Goal: Task Accomplishment & Management: Use online tool/utility

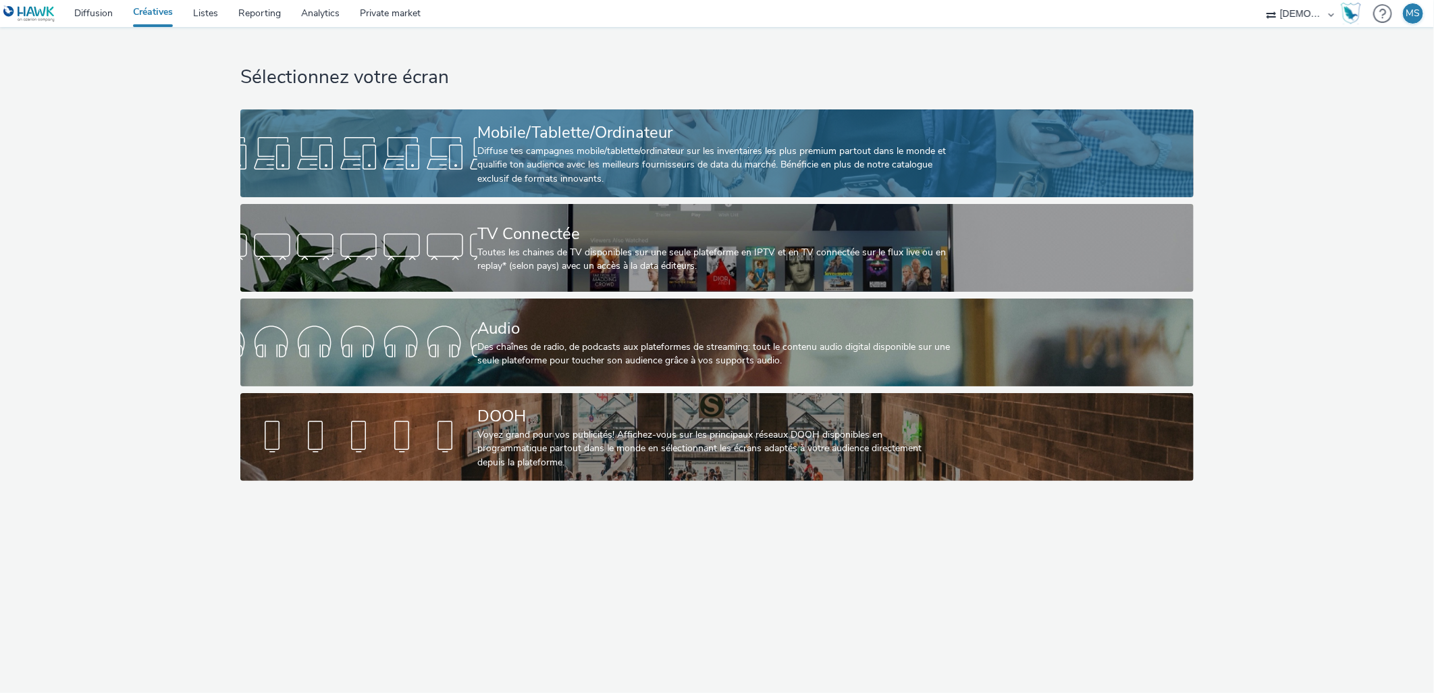
click at [473, 152] on div at bounding box center [358, 153] width 237 height 43
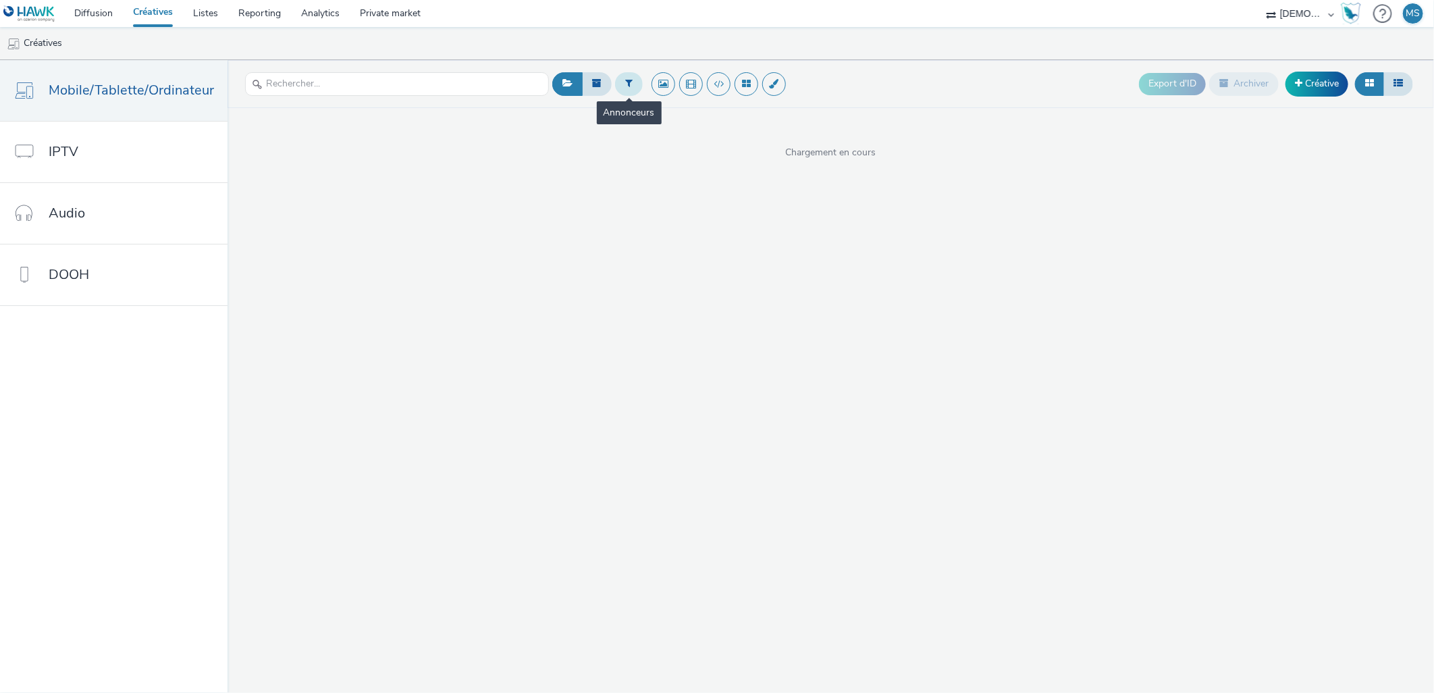
click at [635, 80] on button at bounding box center [629, 83] width 28 height 23
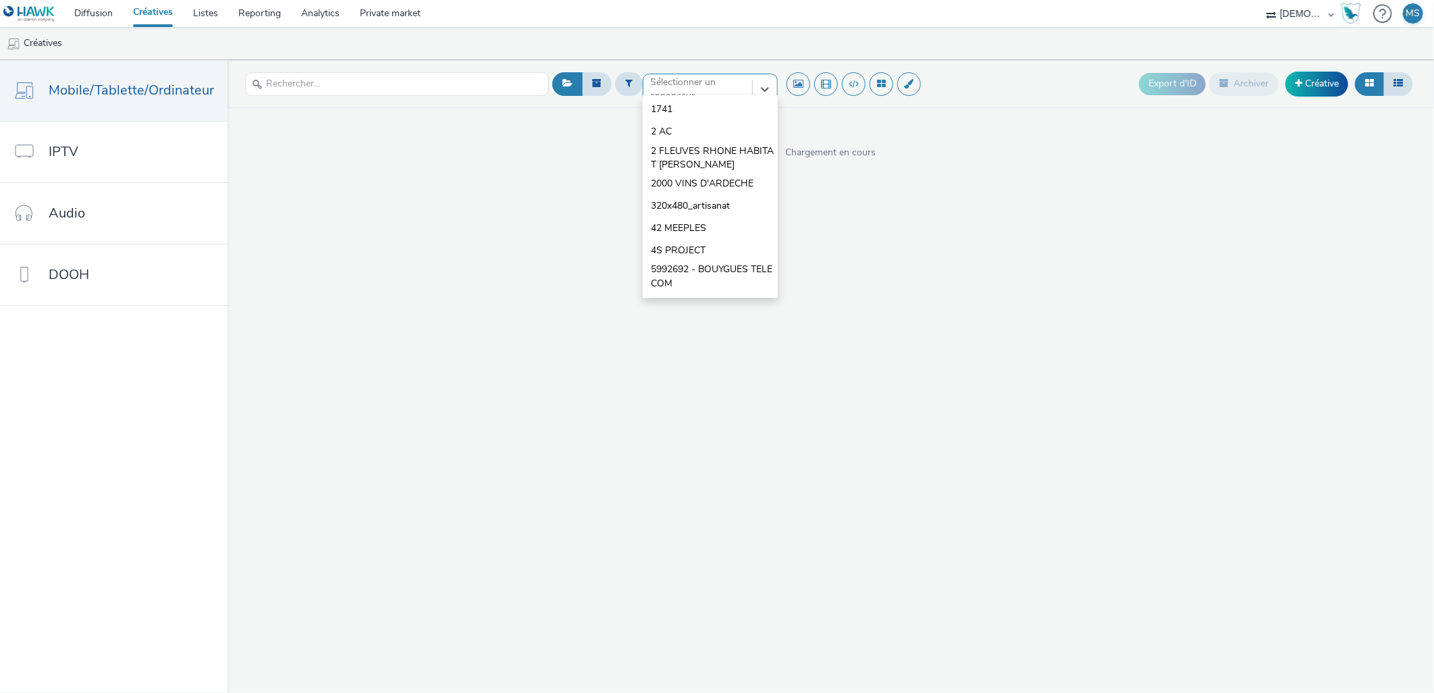
click at [710, 84] on div at bounding box center [697, 89] width 95 height 16
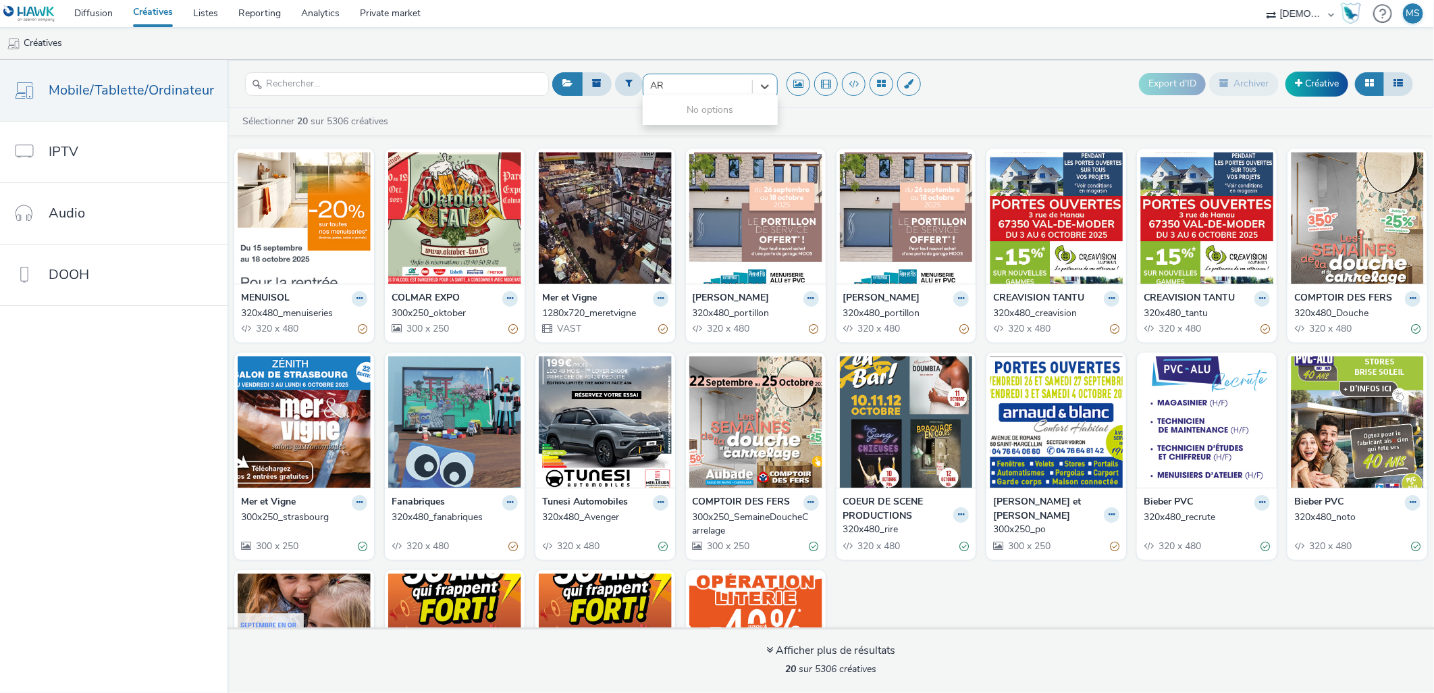
type input "A"
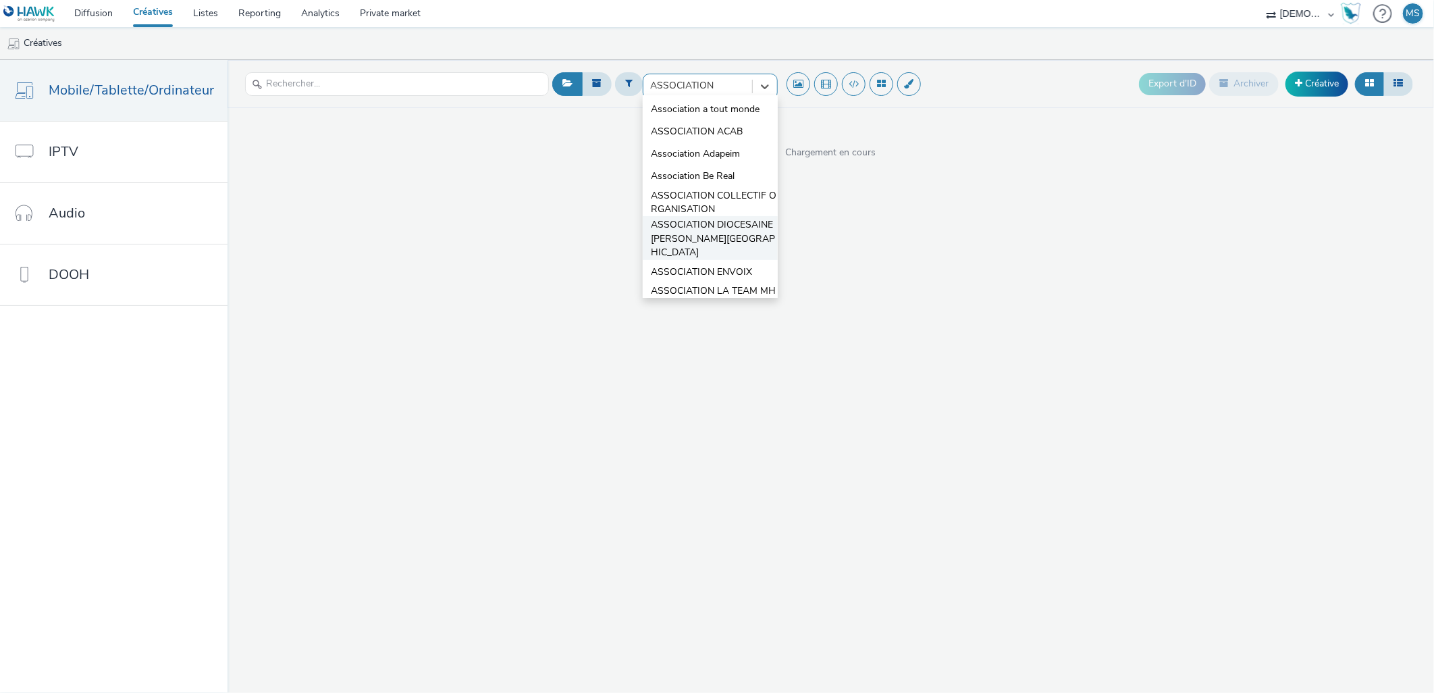
scroll to position [62, 0]
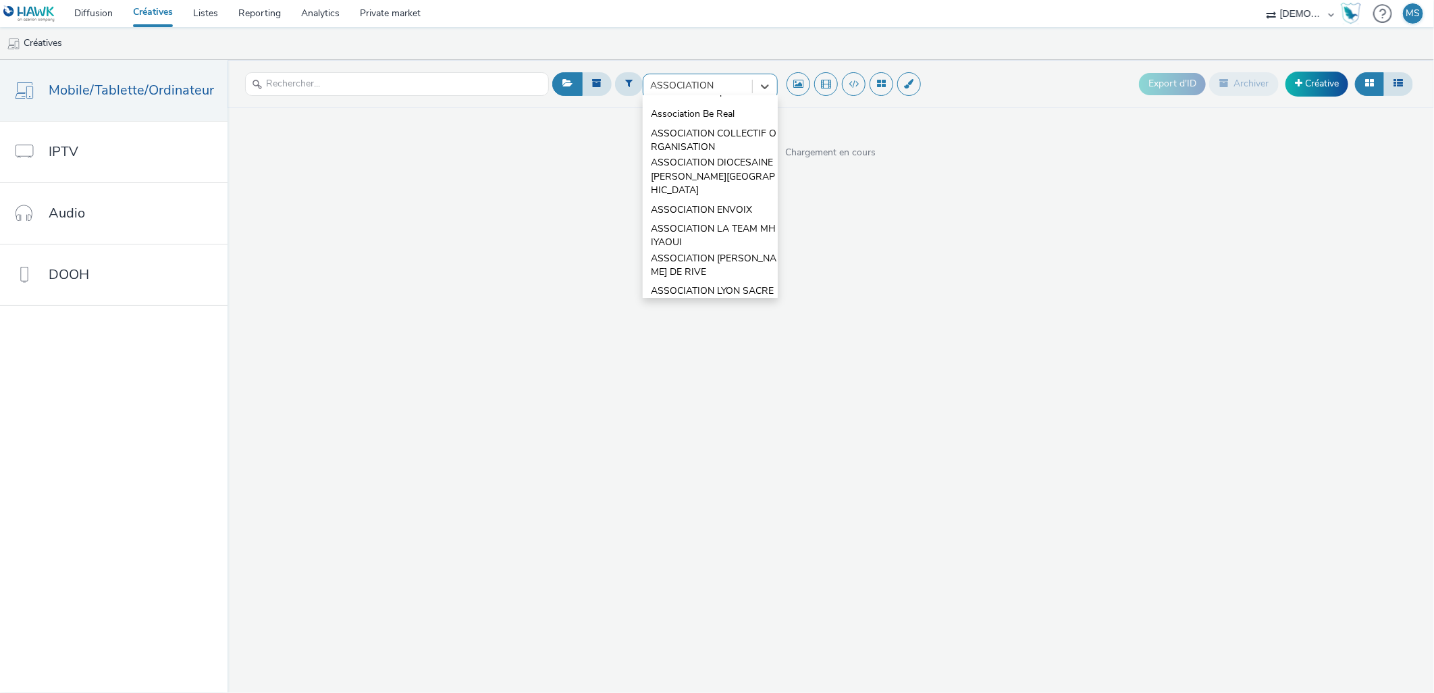
type input "ASSOCIATION"
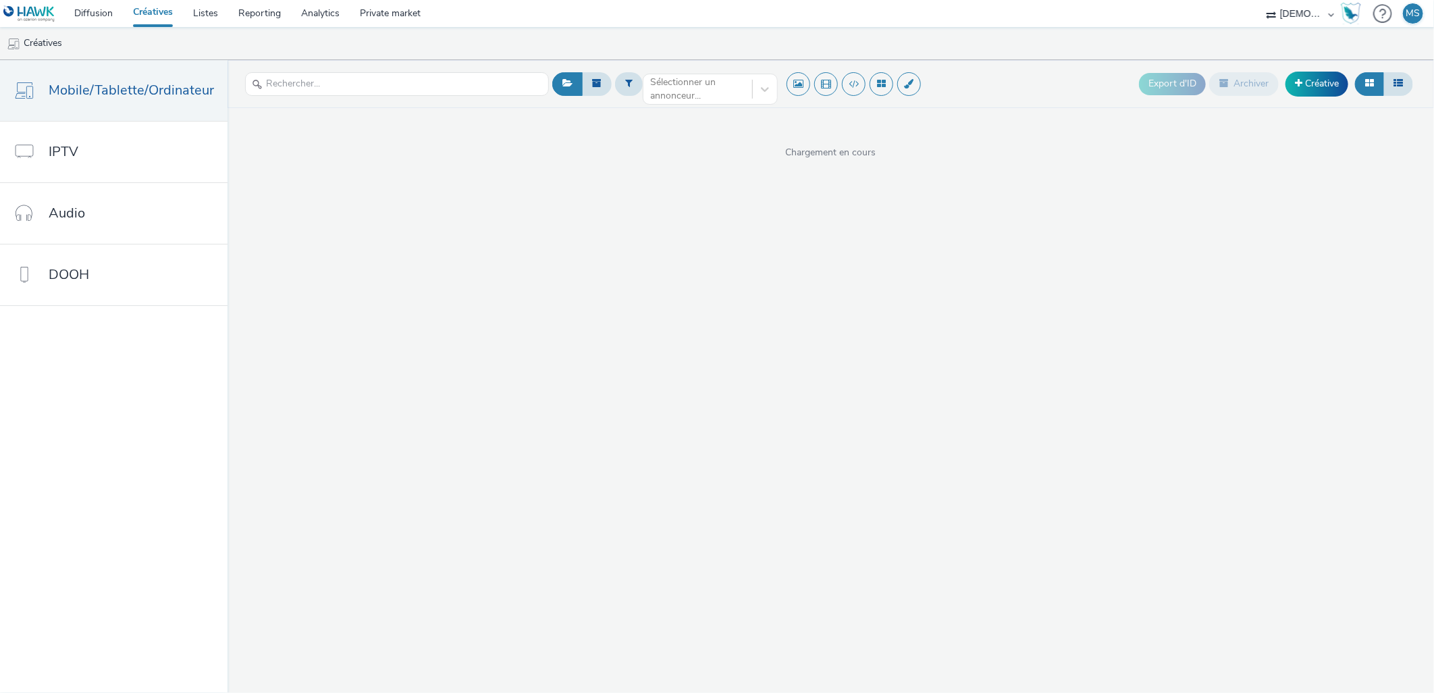
click at [1050, 230] on div "Sélectionner un annonceur... Export d'ID Archiver Créative Chargement en cours" at bounding box center [830, 376] width 1206 height 633
click at [97, 11] on link "Diffusion" at bounding box center [93, 13] width 59 height 27
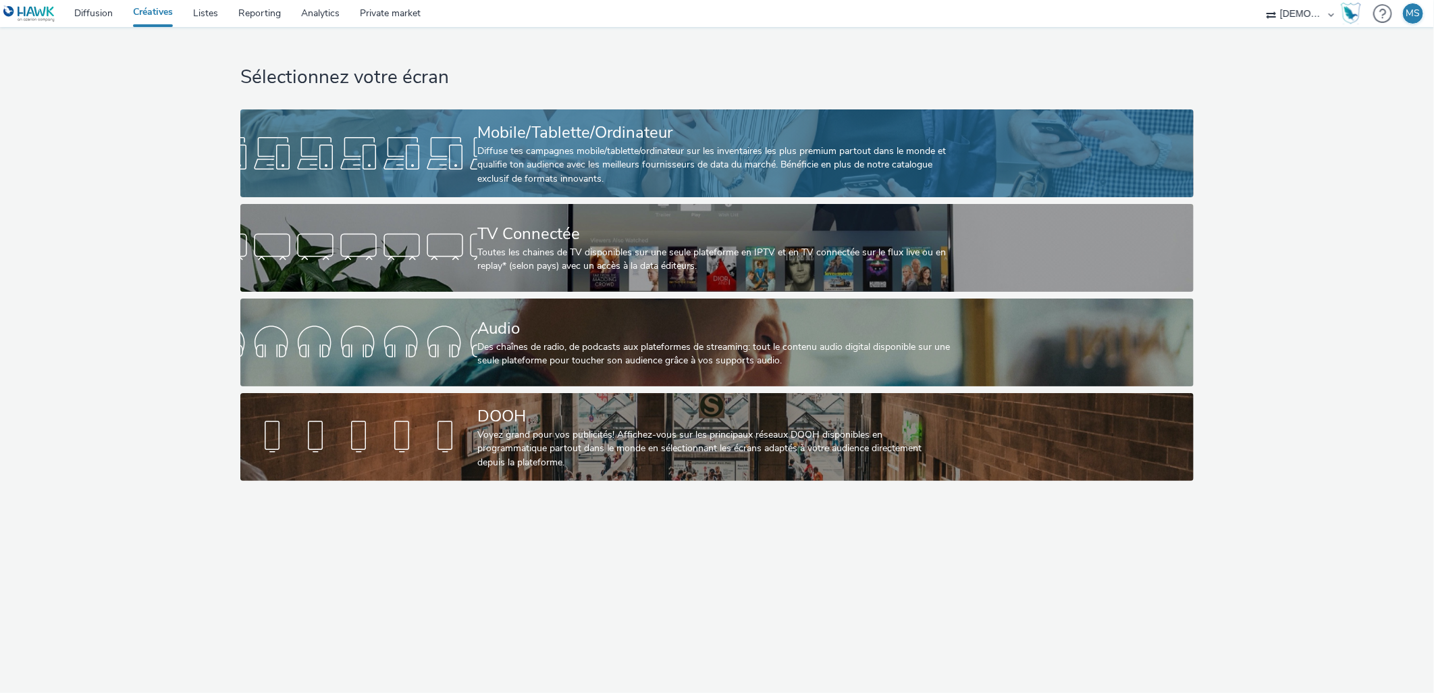
click at [431, 132] on div at bounding box center [358, 153] width 237 height 43
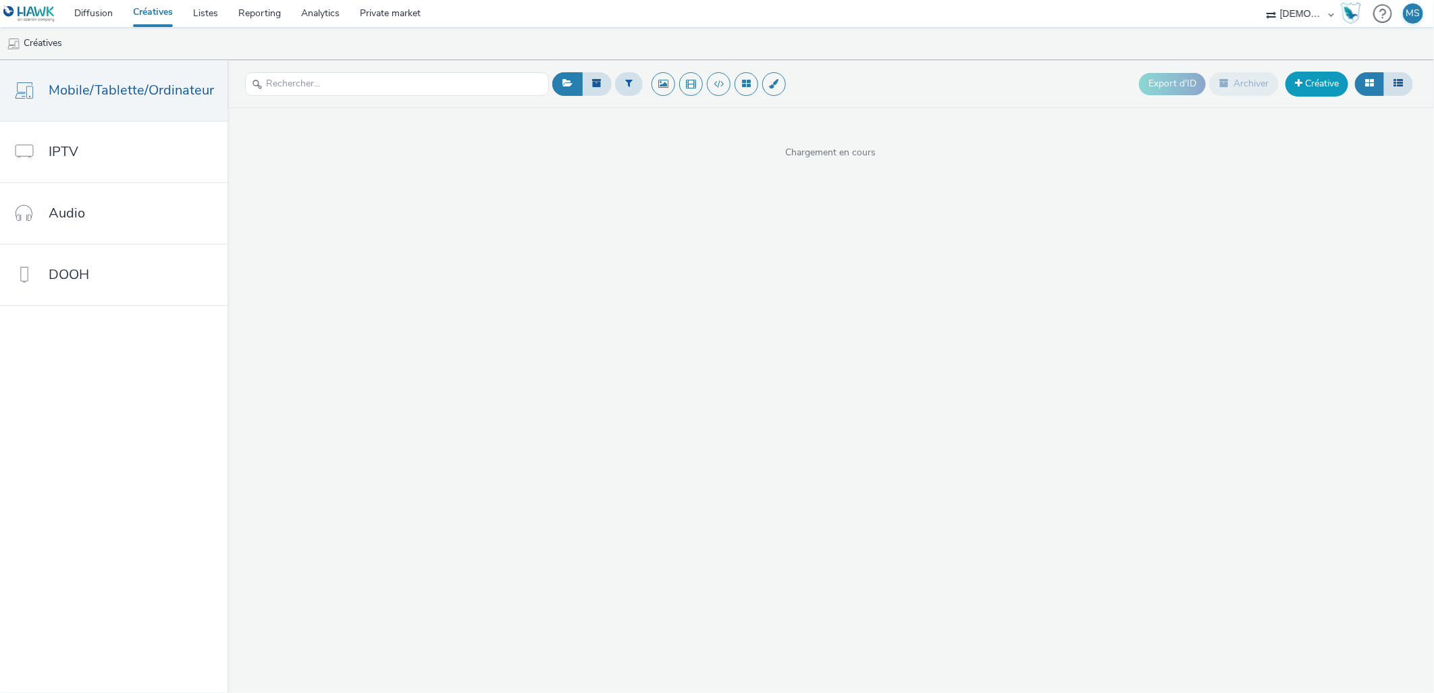
click at [1320, 78] on link "Créative" at bounding box center [1316, 84] width 63 height 24
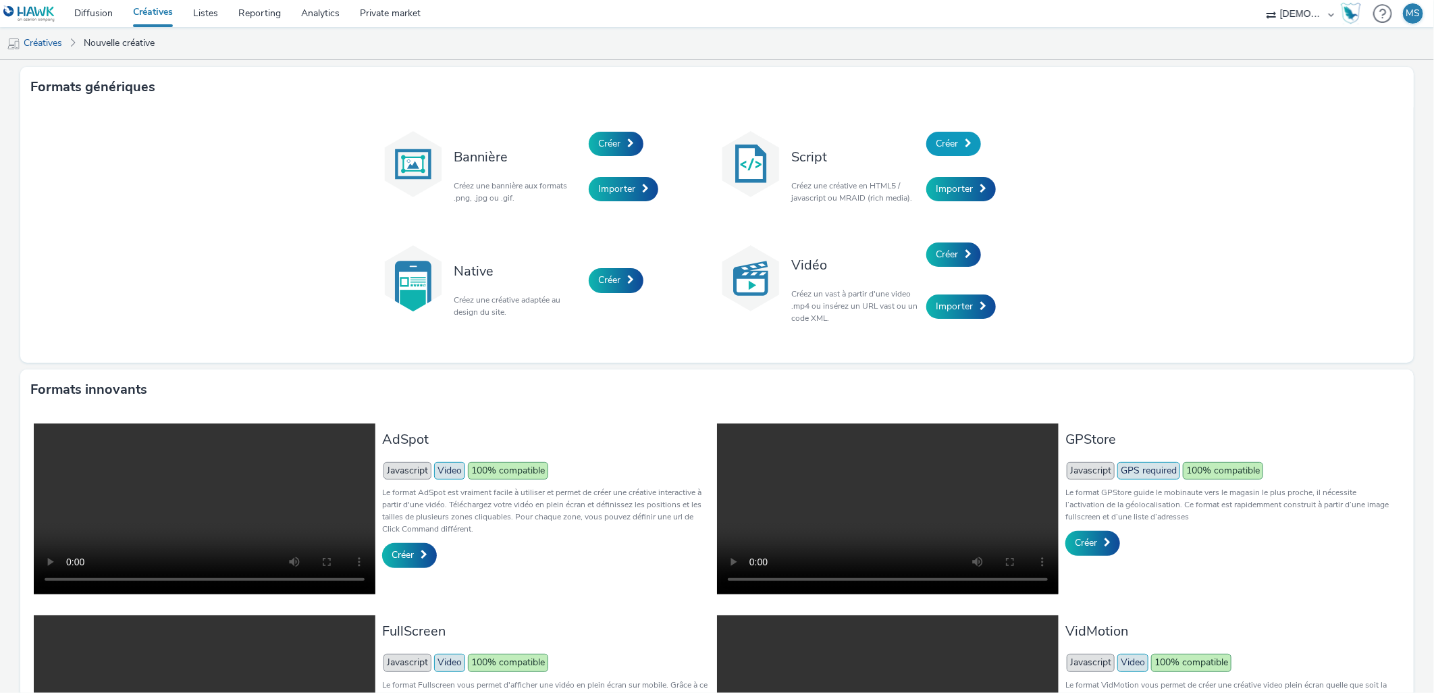
click at [940, 140] on span "Créer" at bounding box center [947, 143] width 22 height 13
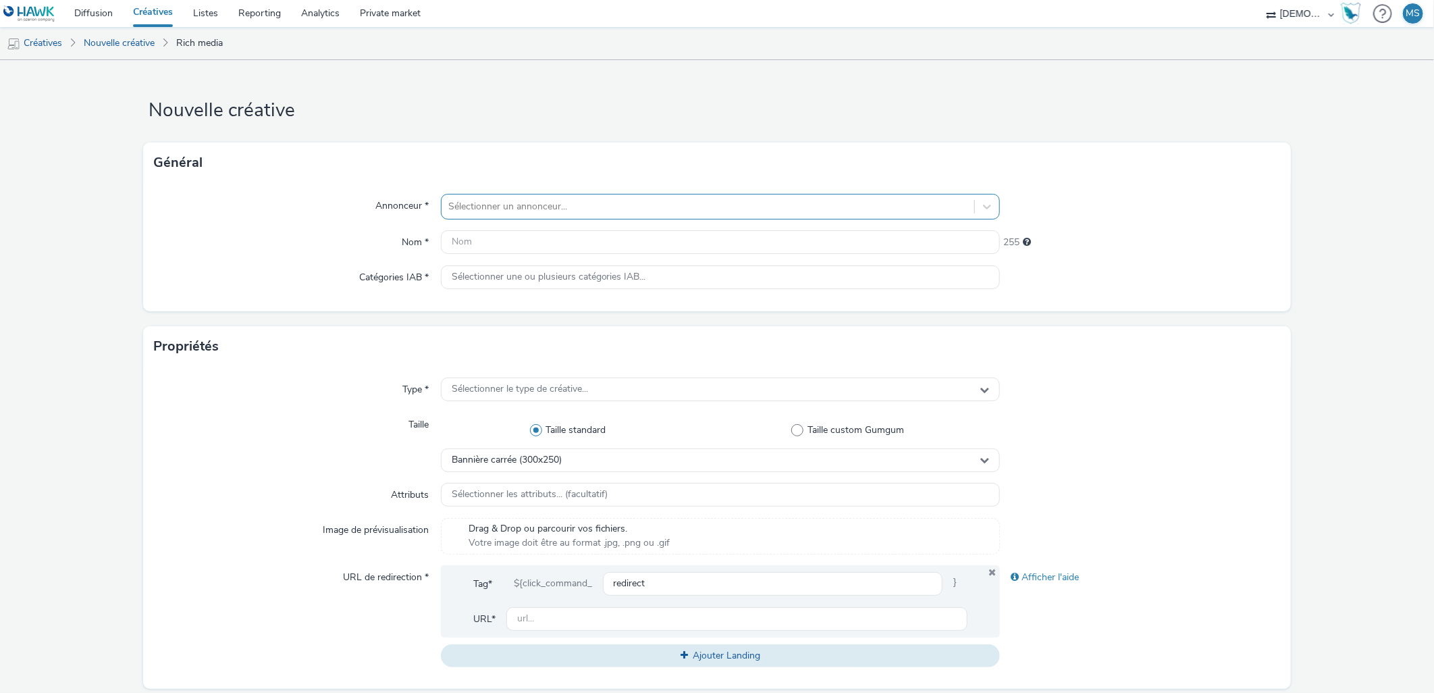
click at [466, 207] on div at bounding box center [708, 206] width 520 height 16
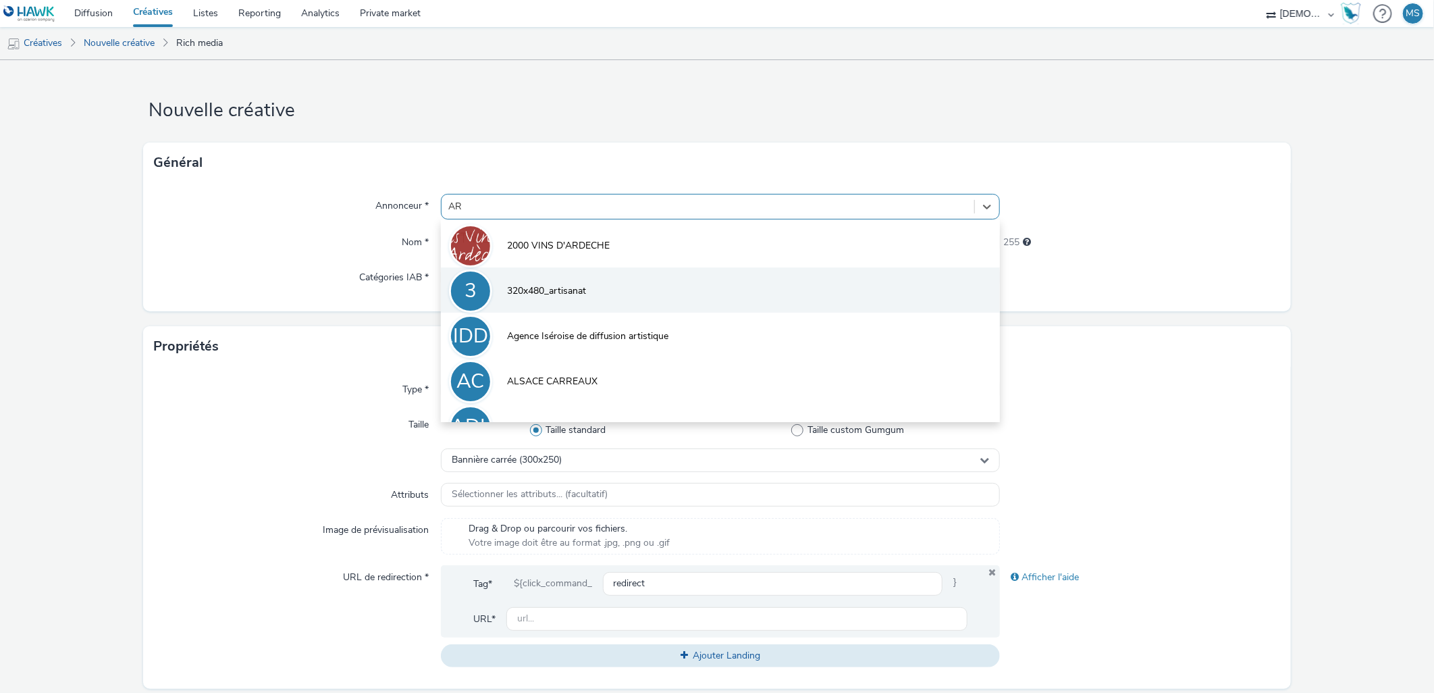
type input "ARP"
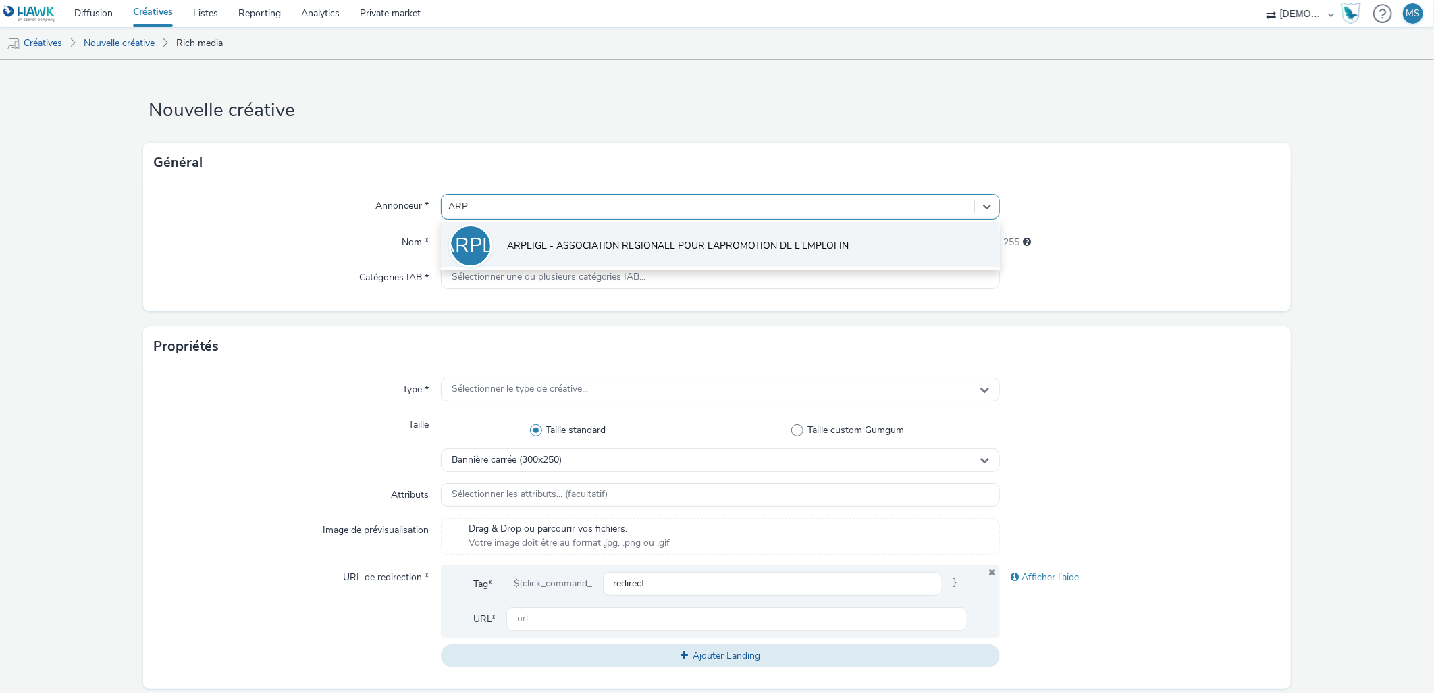
click at [537, 247] on span "ARPEIGE - ASSOCIATION REGIONALE POUR LAPROMOTION DE L'EMPLOI IN" at bounding box center [678, 246] width 342 height 14
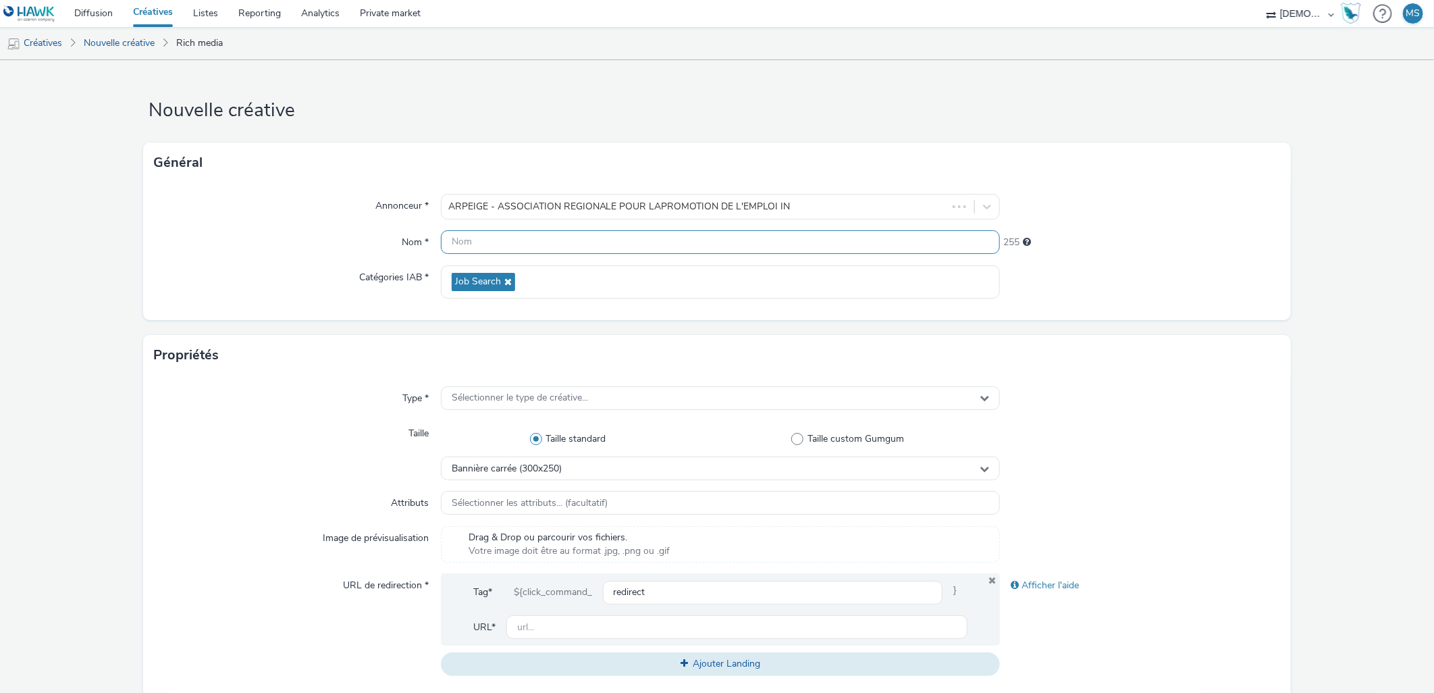
click at [493, 245] on input "text" at bounding box center [721, 242] width 560 height 24
drag, startPoint x: 464, startPoint y: 241, endPoint x: 470, endPoint y: 242, distance: 6.8
click at [470, 242] on input "320X480" at bounding box center [721, 242] width 560 height 24
type input "320x480"
click at [248, 457] on div "Taille" at bounding box center [297, 450] width 286 height 59
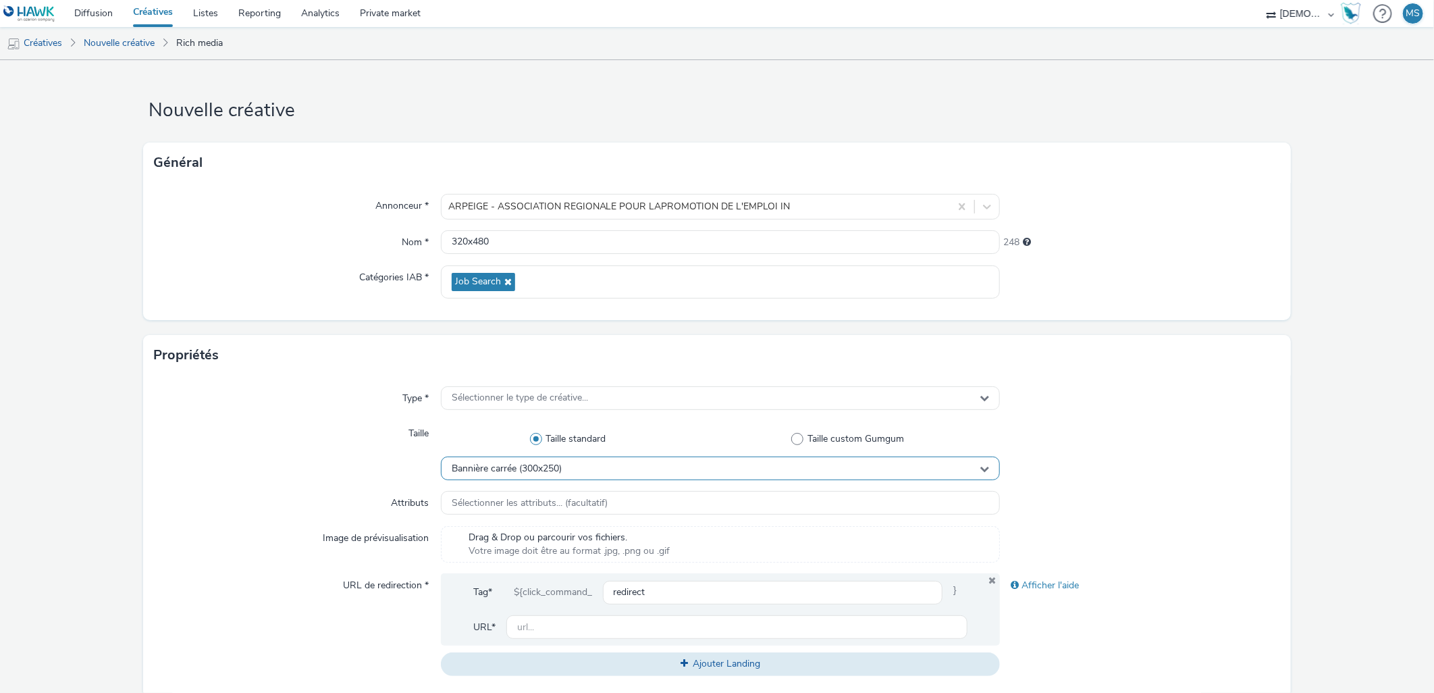
click at [475, 477] on div "Bannière carrée (300x250)" at bounding box center [721, 468] width 560 height 24
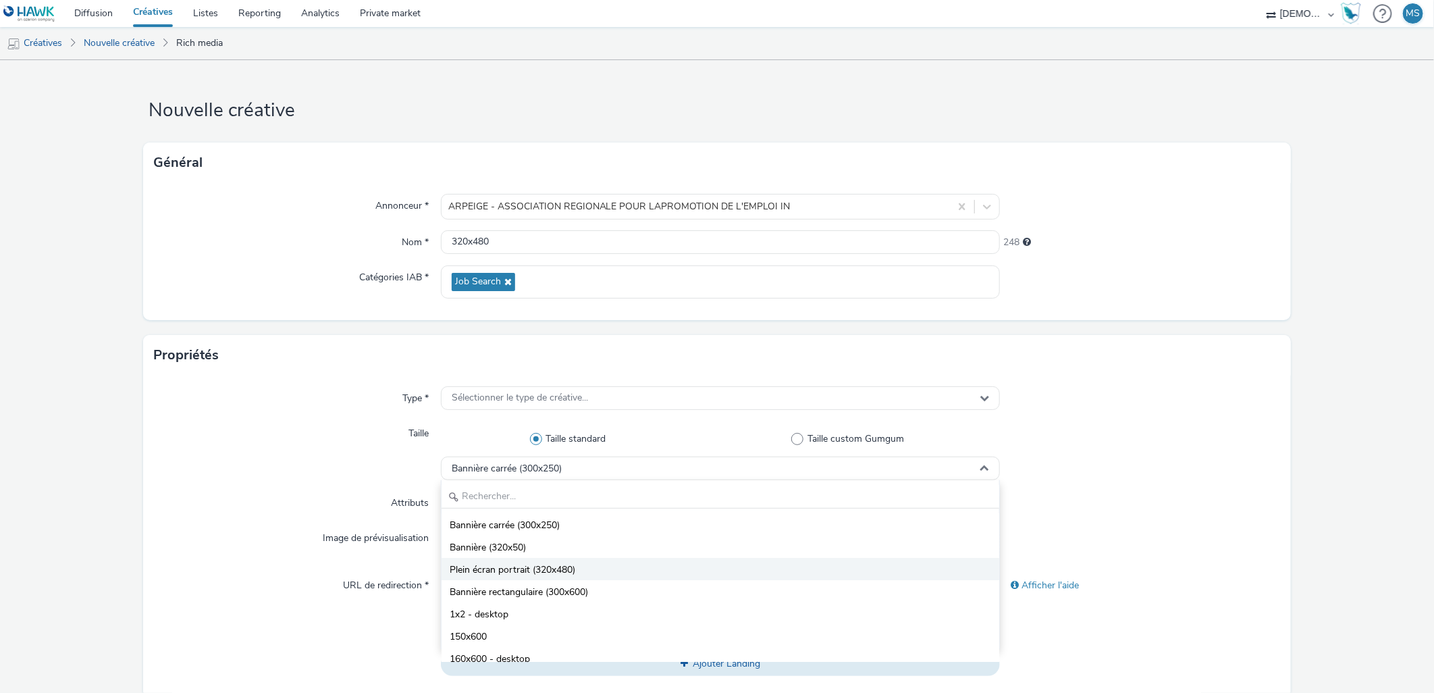
click at [500, 575] on span "Plein écran portrait (320x480)" at bounding box center [513, 570] width 126 height 14
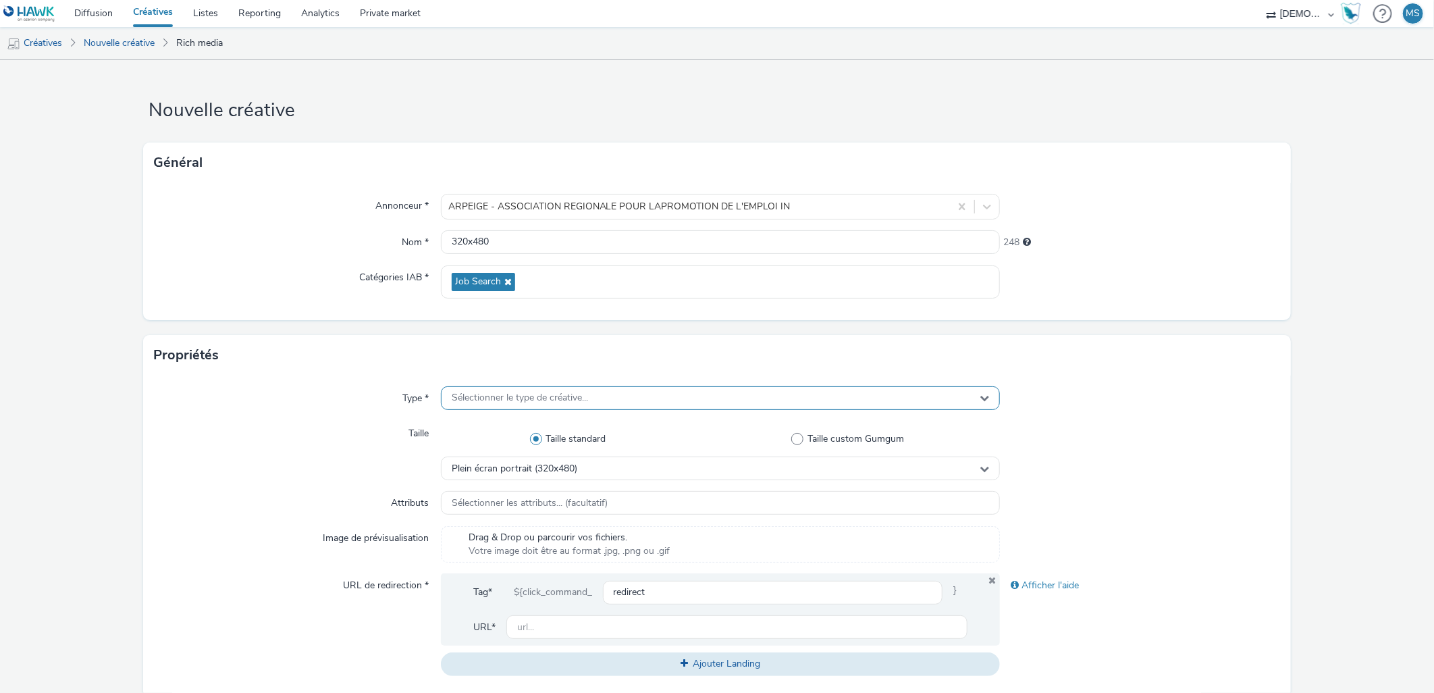
click at [506, 401] on span "Sélectionner le type de créative..." at bounding box center [520, 397] width 136 height 11
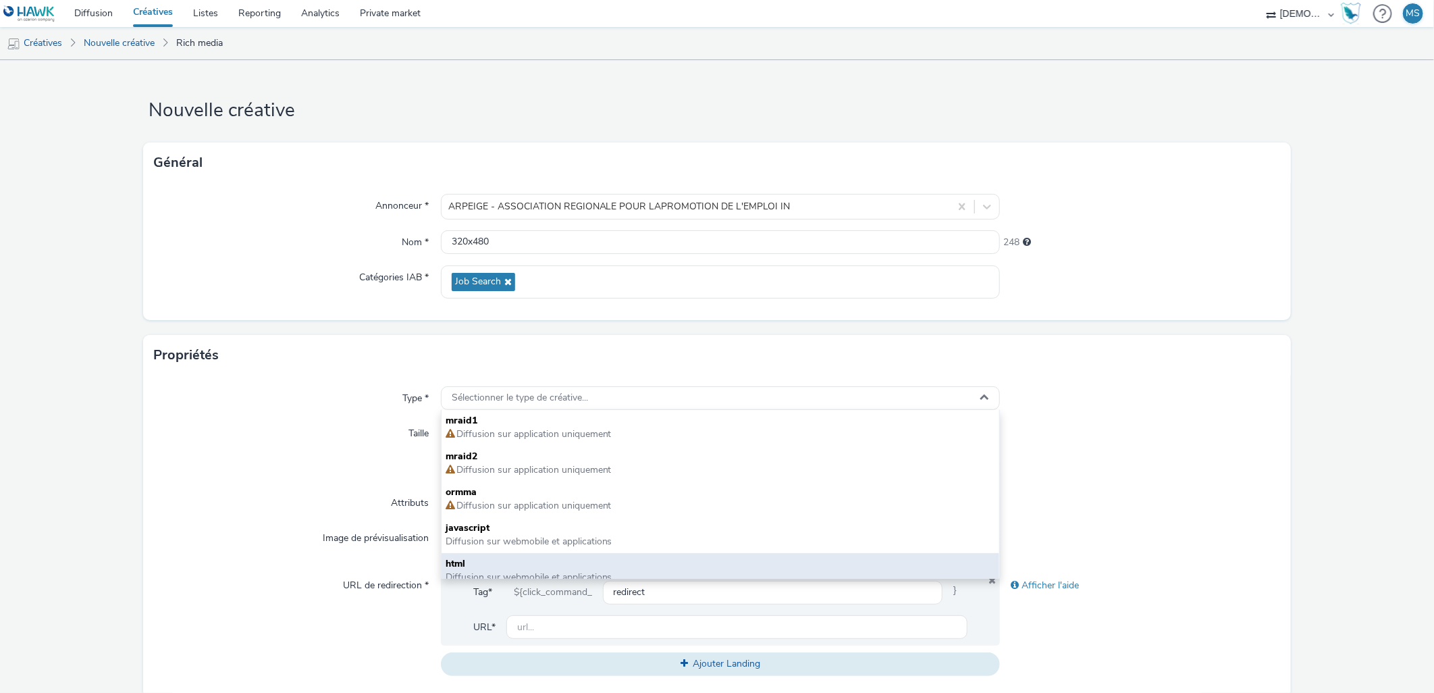
click at [483, 562] on span "html" at bounding box center [721, 564] width 550 height 14
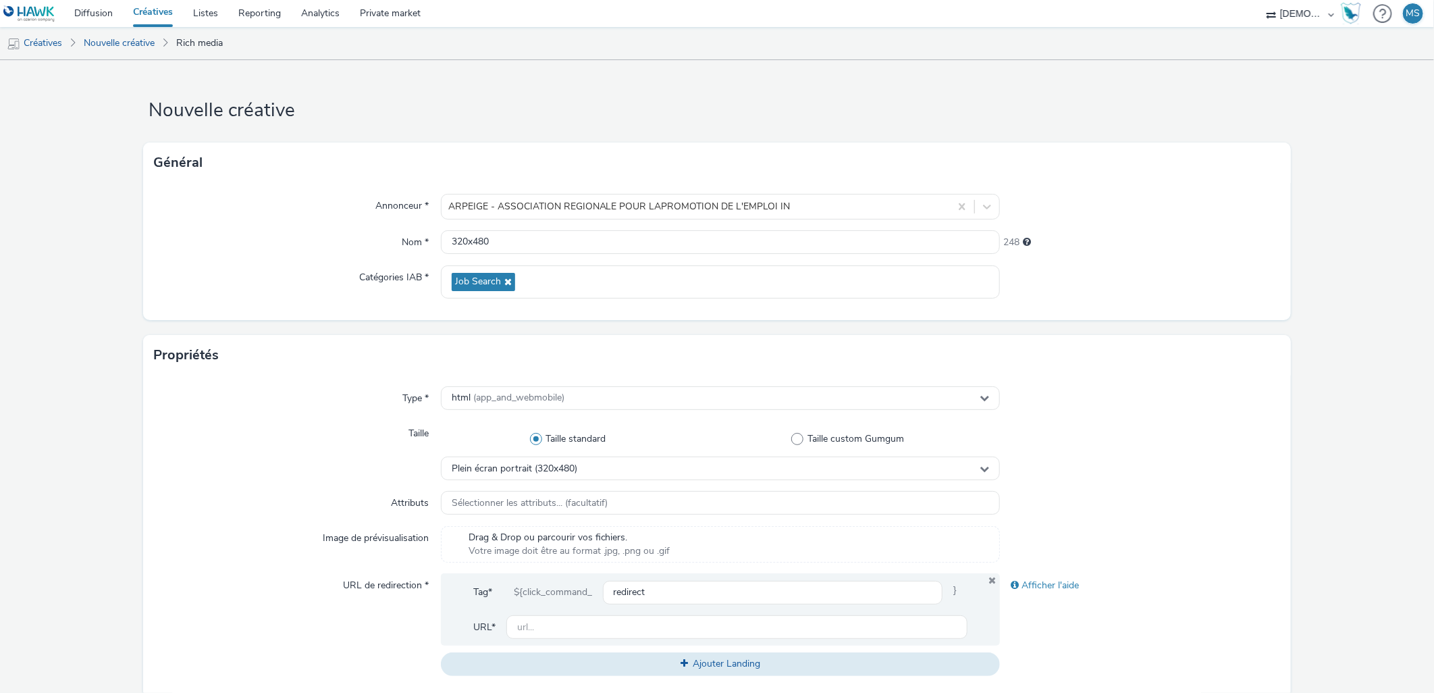
click at [234, 230] on div "Nom *" at bounding box center [297, 242] width 286 height 24
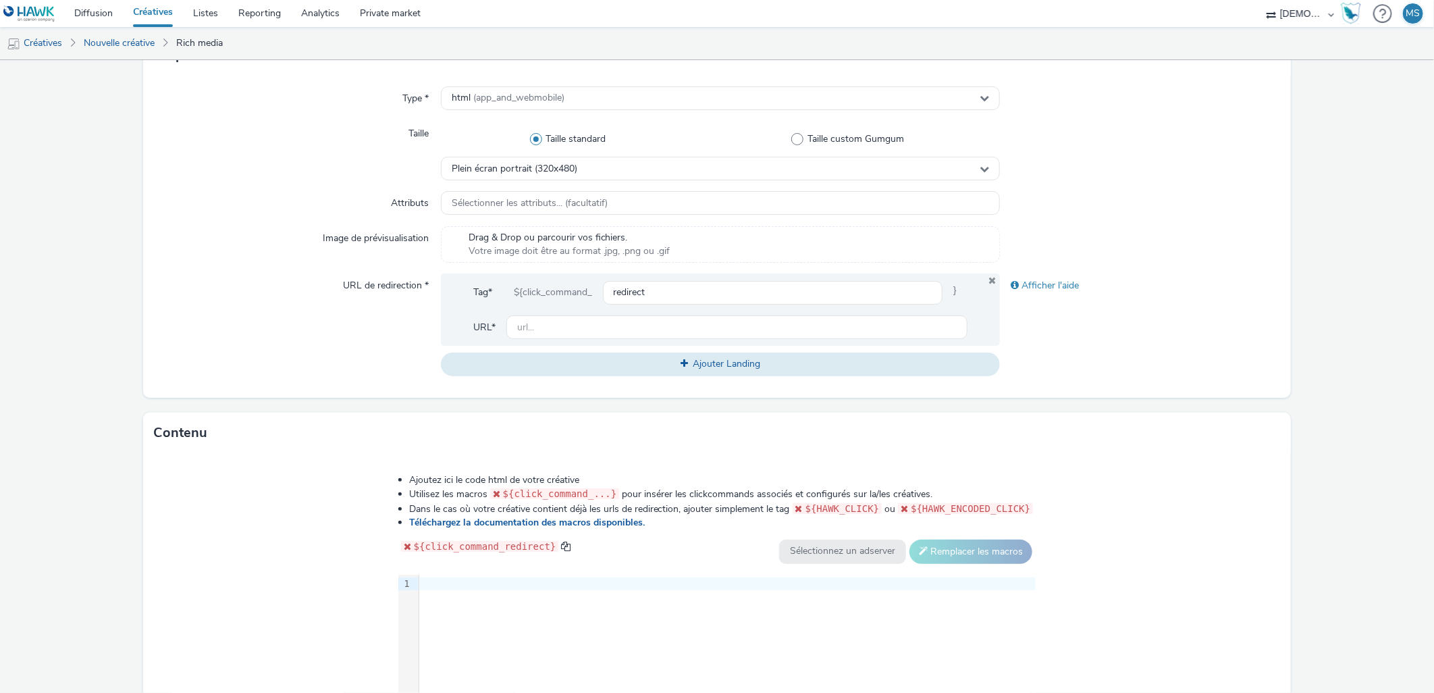
click at [576, 608] on div "9 1 ›" at bounding box center [717, 675] width 638 height 203
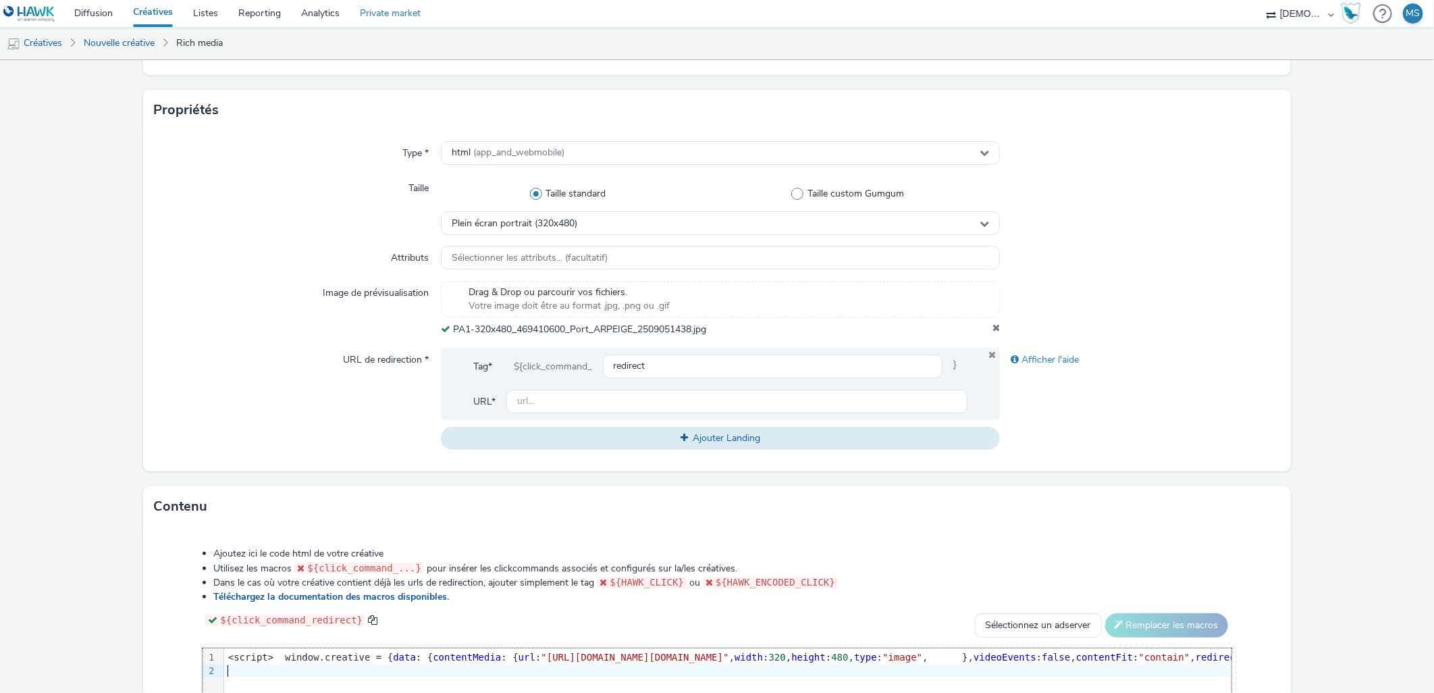
scroll to position [169, 0]
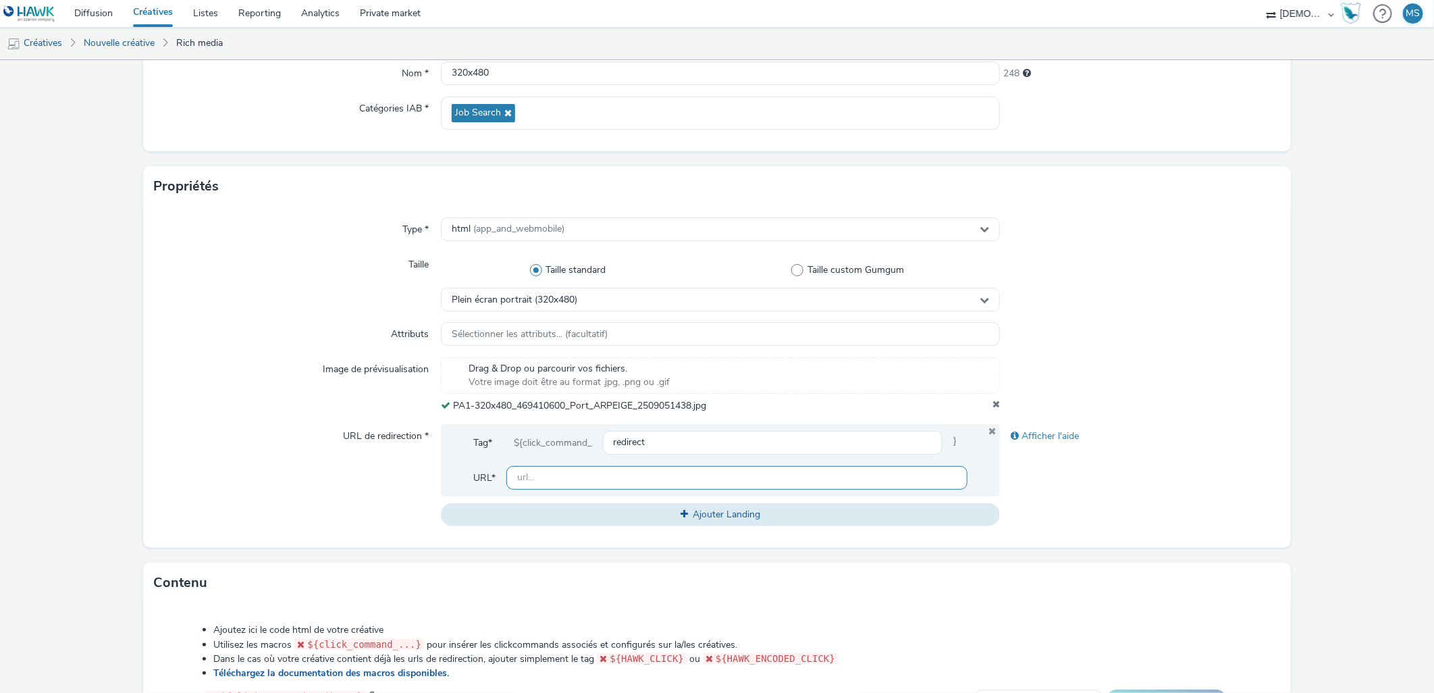
click at [665, 468] on input "text" at bounding box center [737, 478] width 462 height 24
paste input "[URL][DOMAIN_NAME][PERSON_NAME]"
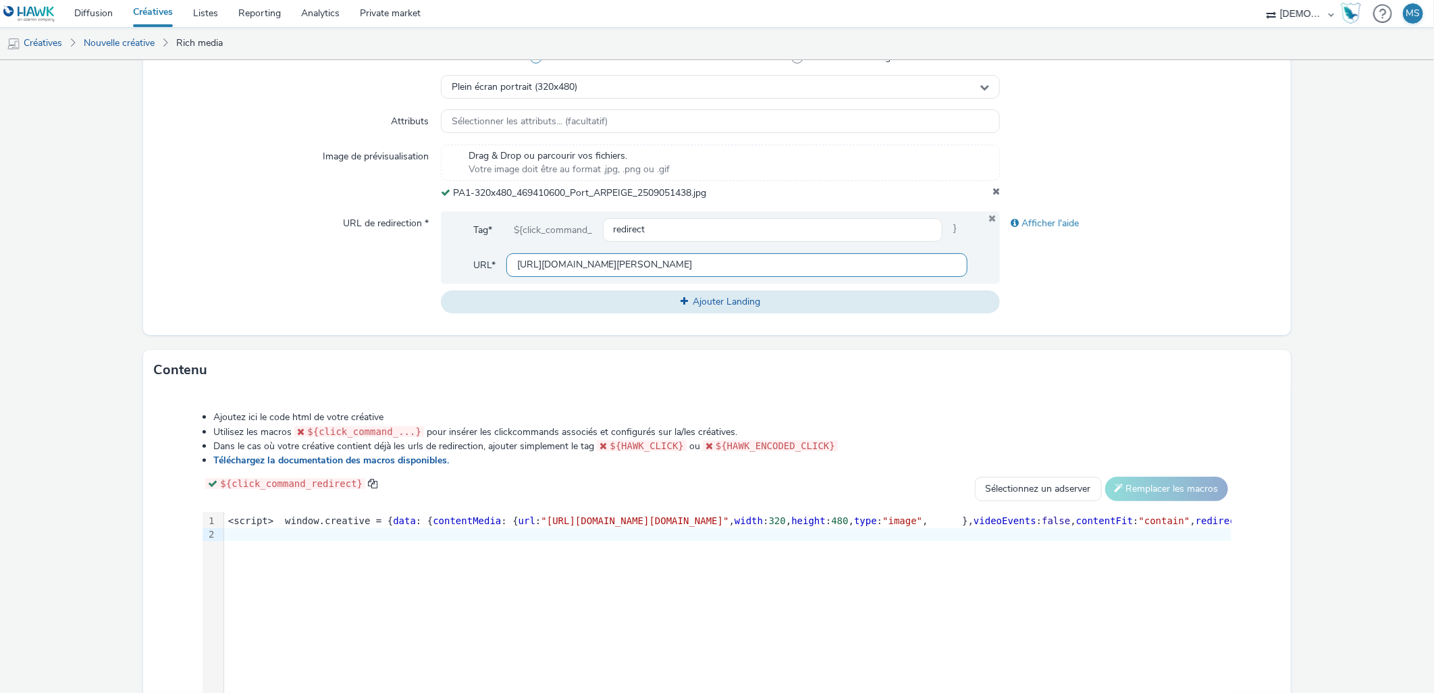
scroll to position [493, 0]
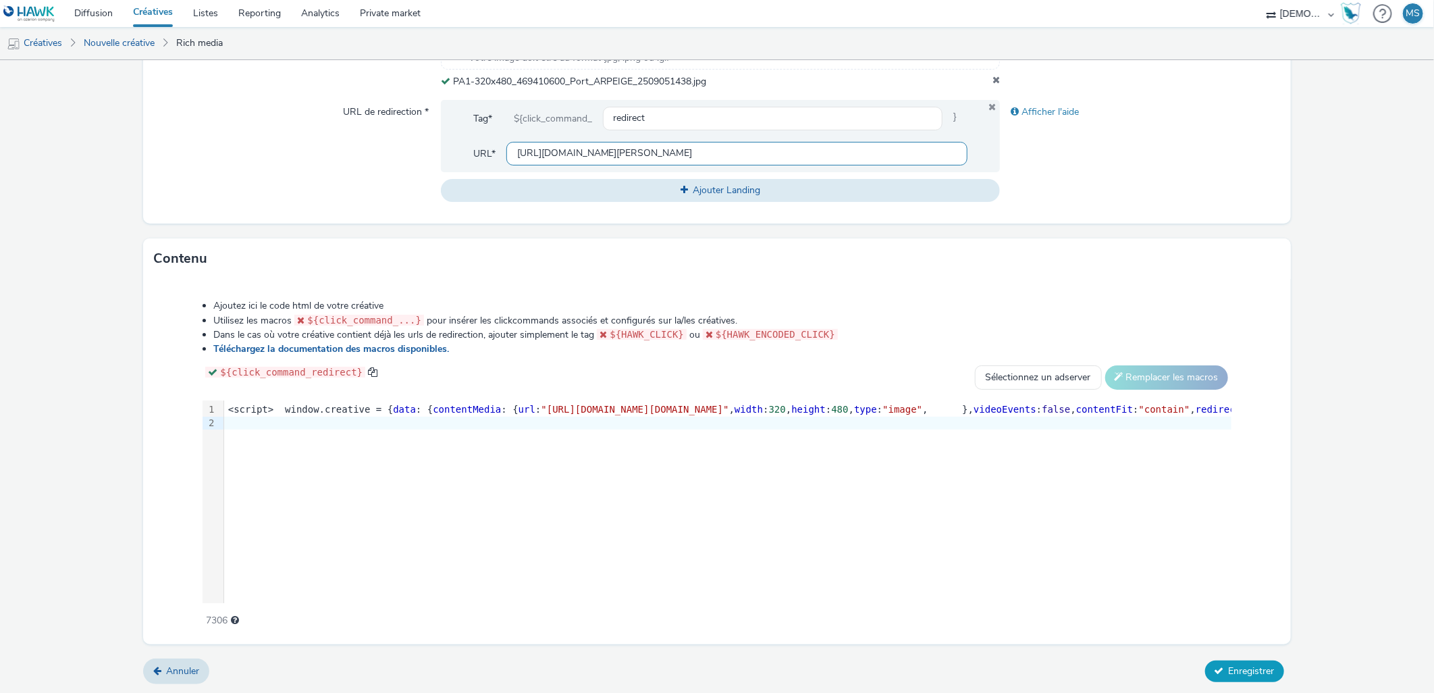
type input "[URL][DOMAIN_NAME][PERSON_NAME]"
click at [1229, 668] on span "Enregistrer" at bounding box center [1252, 670] width 46 height 13
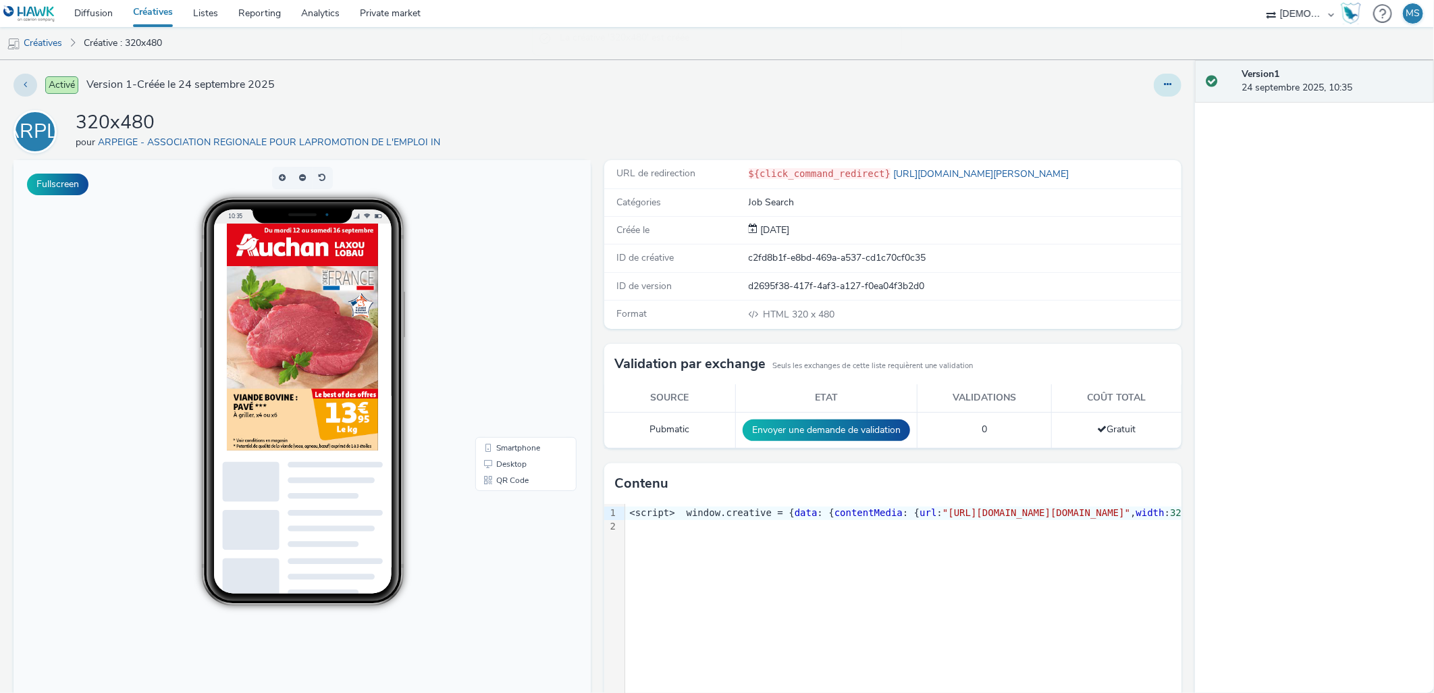
click at [1164, 92] on button at bounding box center [1168, 85] width 28 height 23
click at [1129, 112] on link "Modifier" at bounding box center [1130, 112] width 101 height 27
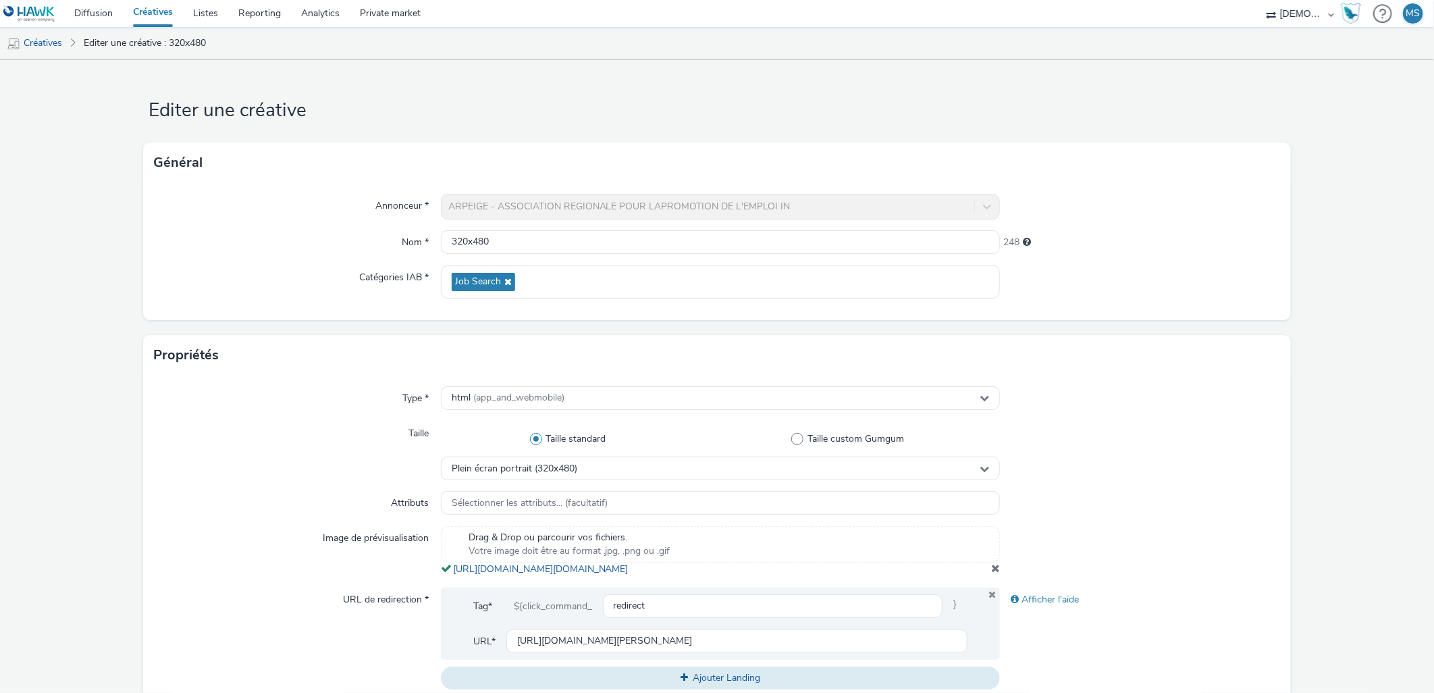
drag, startPoint x: 549, startPoint y: 576, endPoint x: 1171, endPoint y: 529, distance: 622.8
click at [1171, 529] on div at bounding box center [1139, 551] width 279 height 50
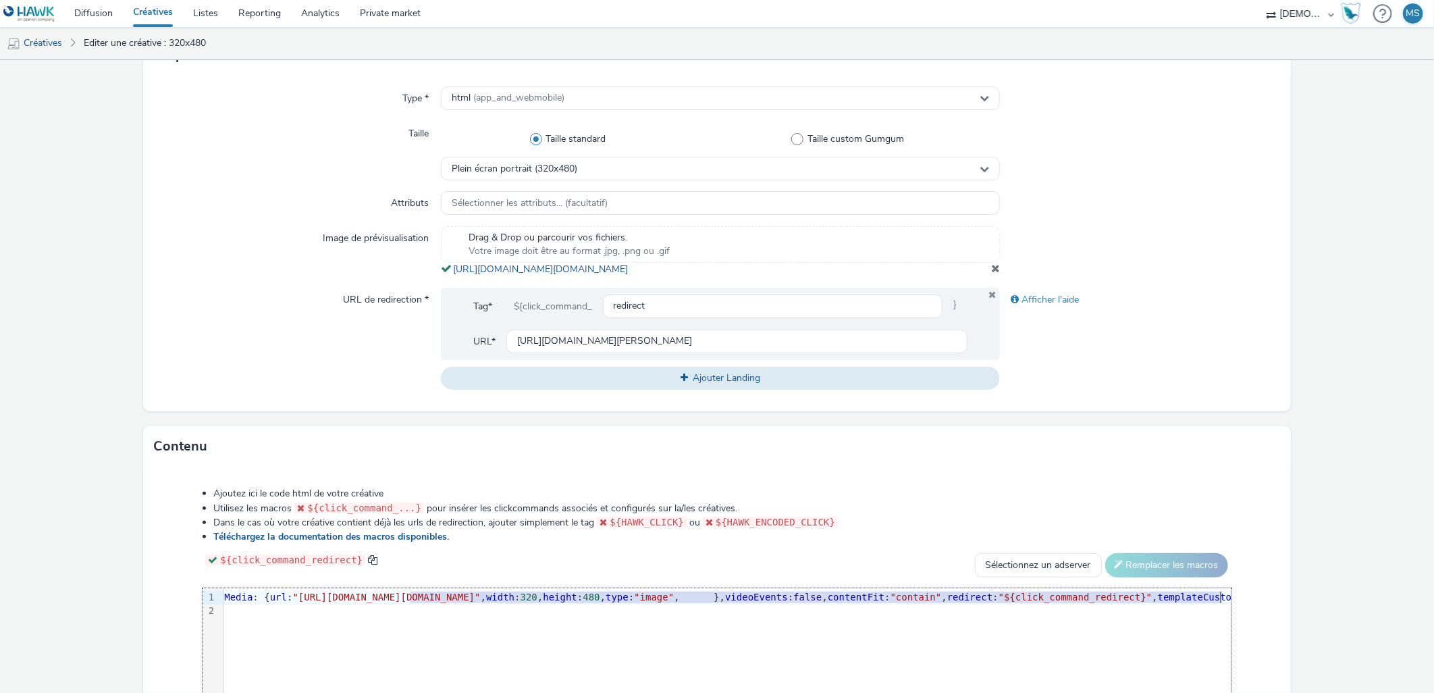
scroll to position [0, 297]
drag, startPoint x: 657, startPoint y: 609, endPoint x: 1188, endPoint y: 612, distance: 531.3
click at [431, 602] on span ""[URL][DOMAIN_NAME][DOMAIN_NAME]"" at bounding box center [338, 596] width 188 height 11
click at [1326, 561] on form "Editer une créative Général Annonceur * ARPEIGE - ASSOCIATION REGIONALE POUR LA…" at bounding box center [717, 320] width 1434 height 1121
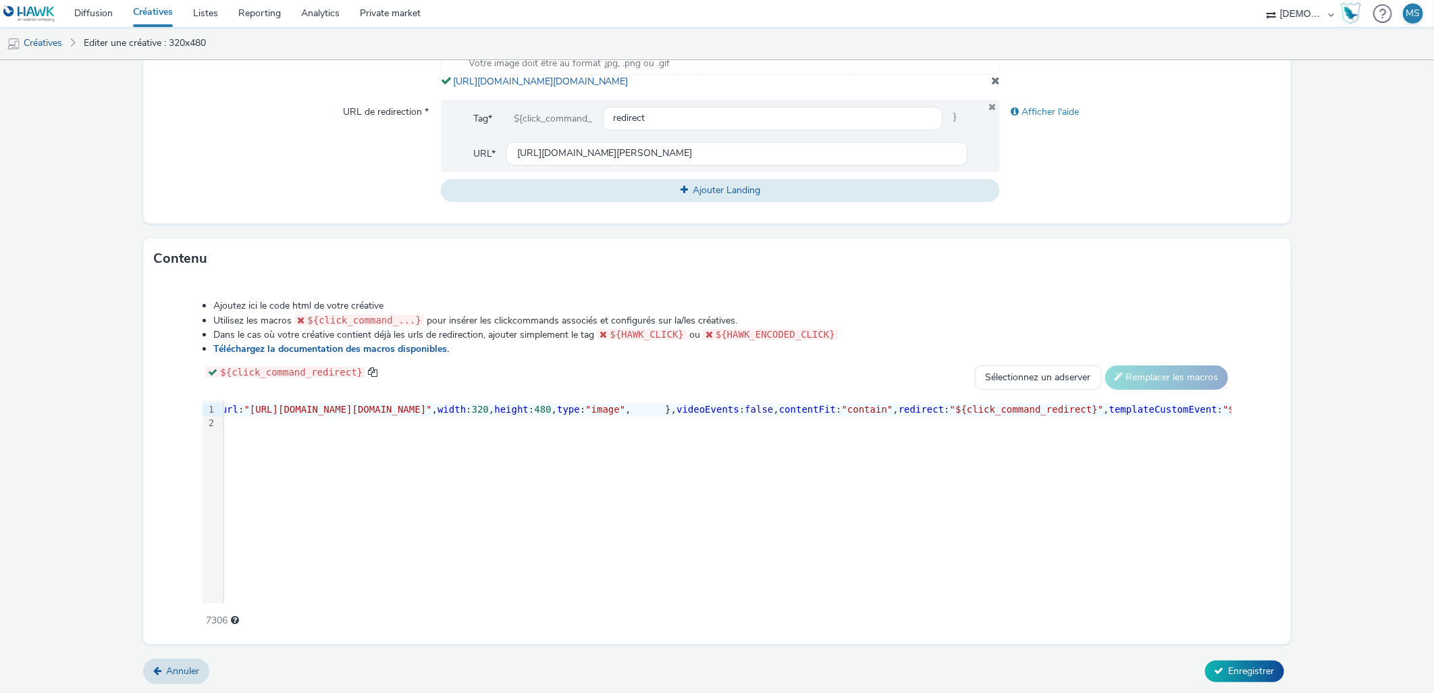
scroll to position [501, 0]
click at [1231, 664] on span "Enregistrer" at bounding box center [1252, 669] width 46 height 13
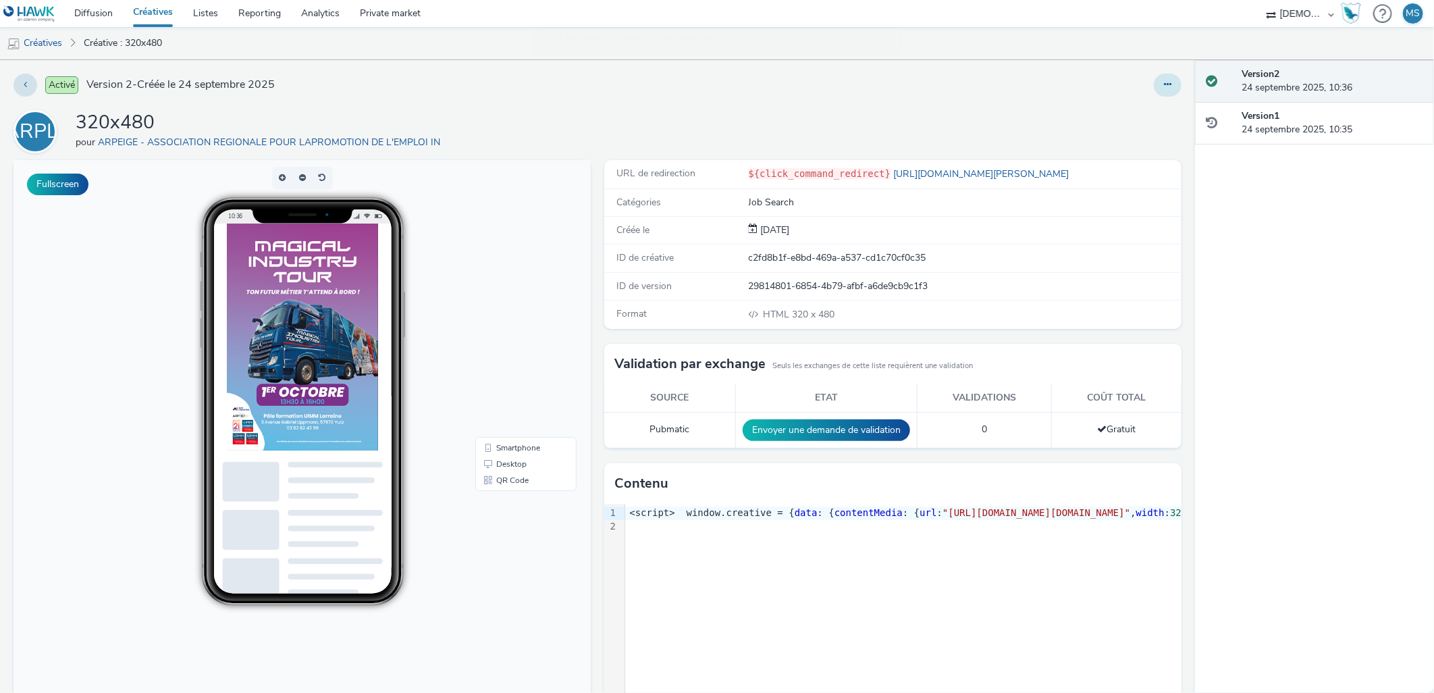
click at [1164, 86] on icon at bounding box center [1167, 84] width 7 height 9
click at [1121, 108] on link "Modifier" at bounding box center [1130, 112] width 101 height 27
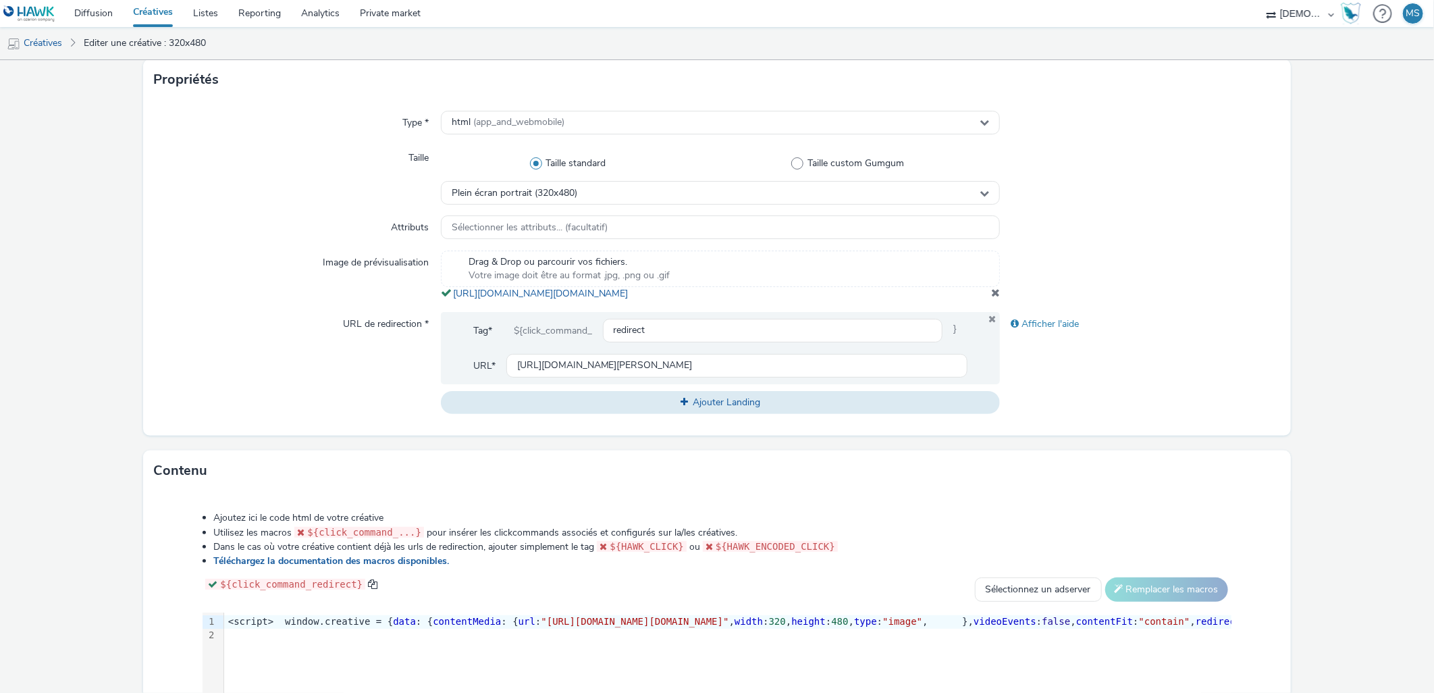
scroll to position [501, 0]
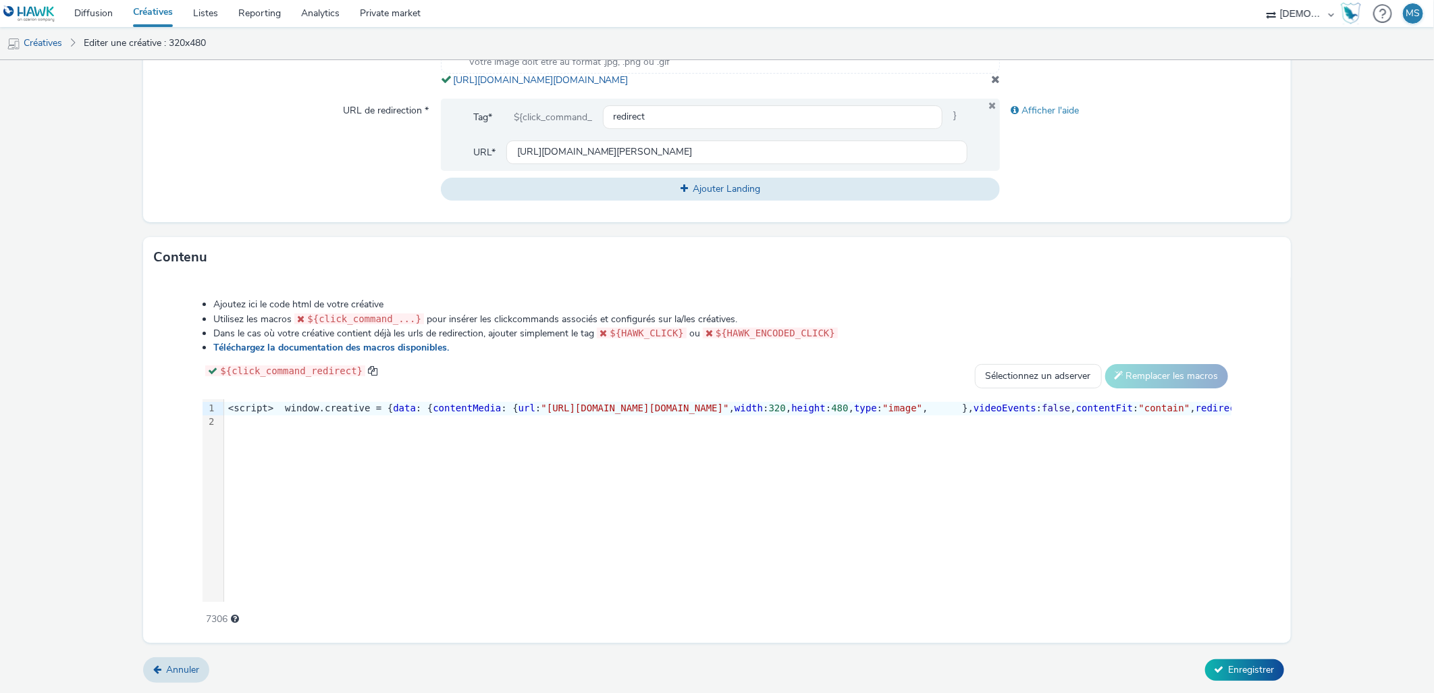
click at [1260, 653] on form "Editer une créative Général Annonceur * ARPEIGE - ASSOCIATION REGIONALE POUR LA…" at bounding box center [717, 131] width 1434 height 1121
click at [1247, 664] on span "Enregistrer" at bounding box center [1252, 669] width 46 height 13
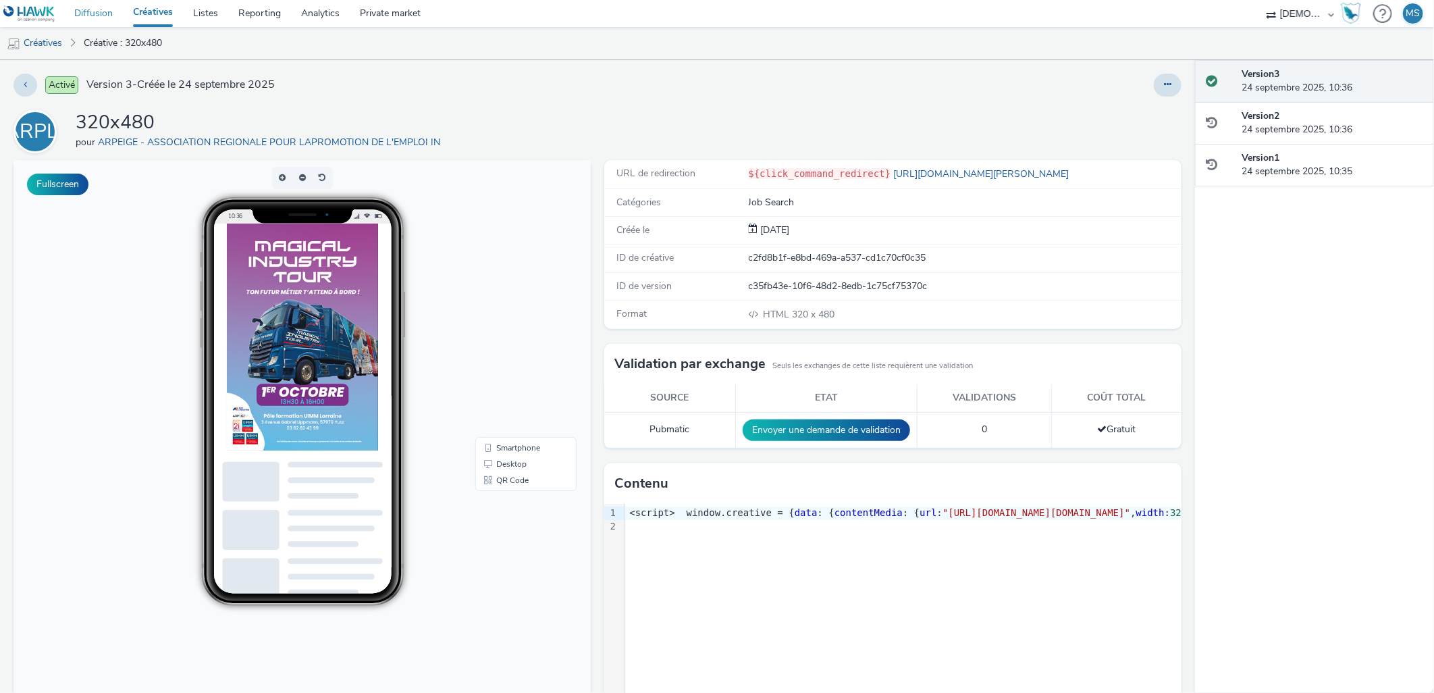
click at [99, 9] on link "Diffusion" at bounding box center [93, 13] width 59 height 27
